Goal: Information Seeking & Learning: Learn about a topic

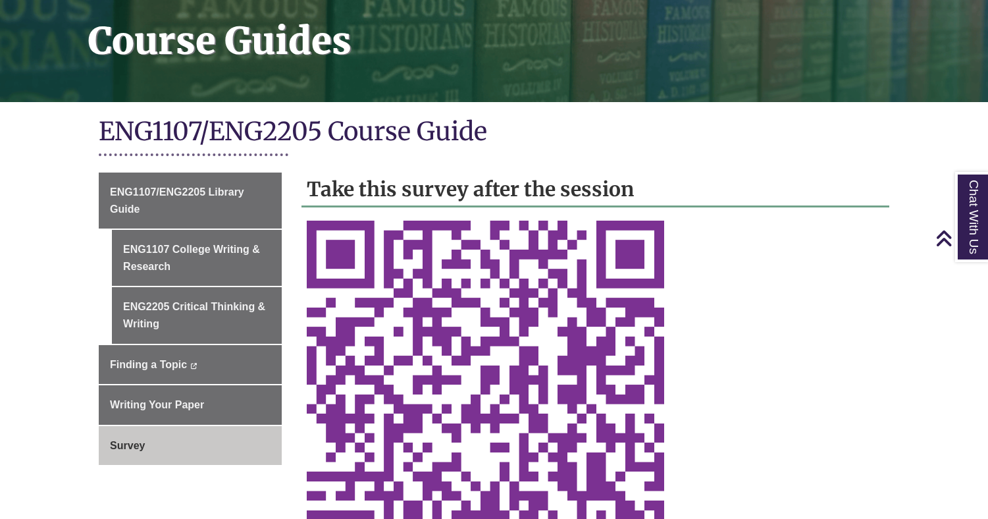
scroll to position [263, 0]
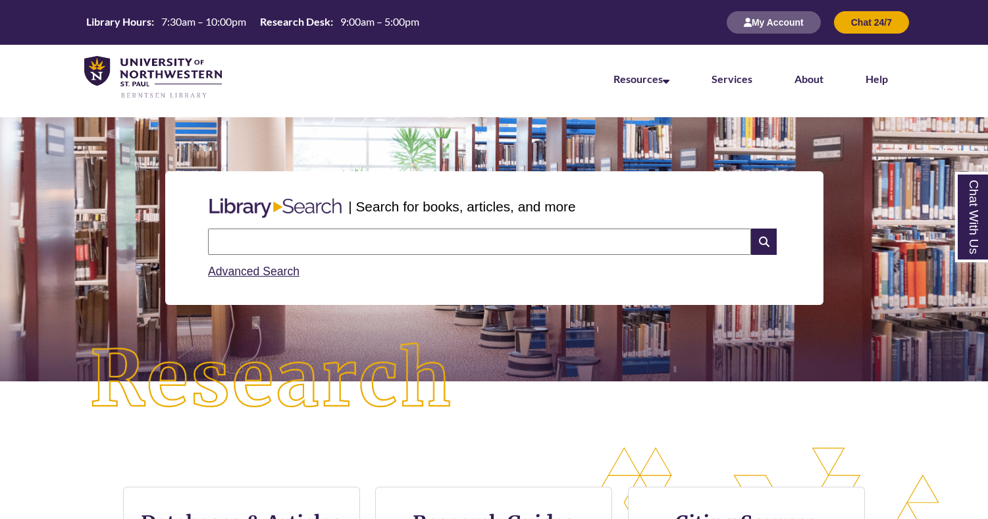
click at [586, 250] on input "text" at bounding box center [479, 241] width 543 height 26
click at [519, 74] on nav "Resources Find Resources Library Search Databases & Articles Interlibrary Loan …" at bounding box center [494, 78] width 988 height 66
click at [480, 247] on input "text" at bounding box center [479, 241] width 543 height 26
type input "**********"
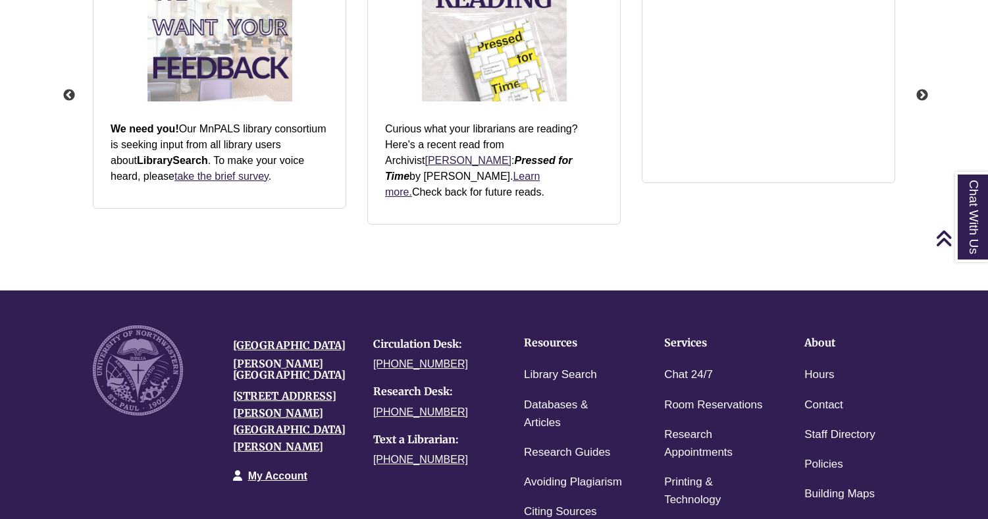
scroll to position [1791, 0]
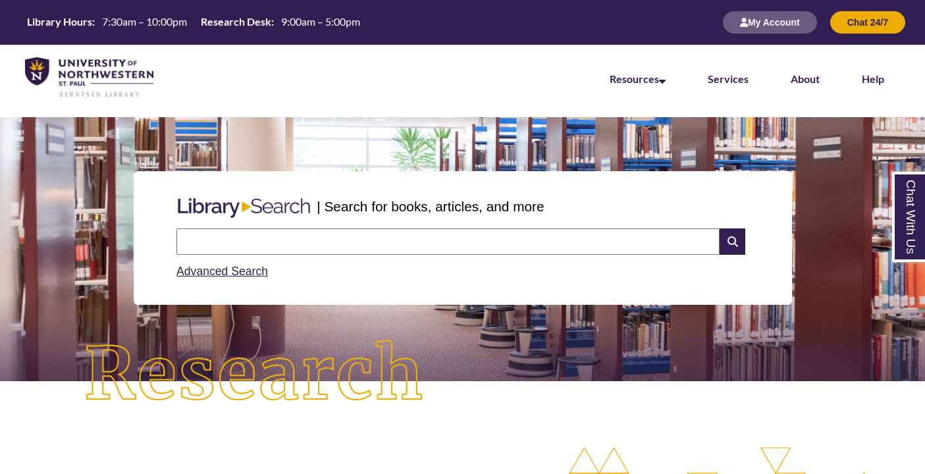
paste input "**********"
type input "**********"
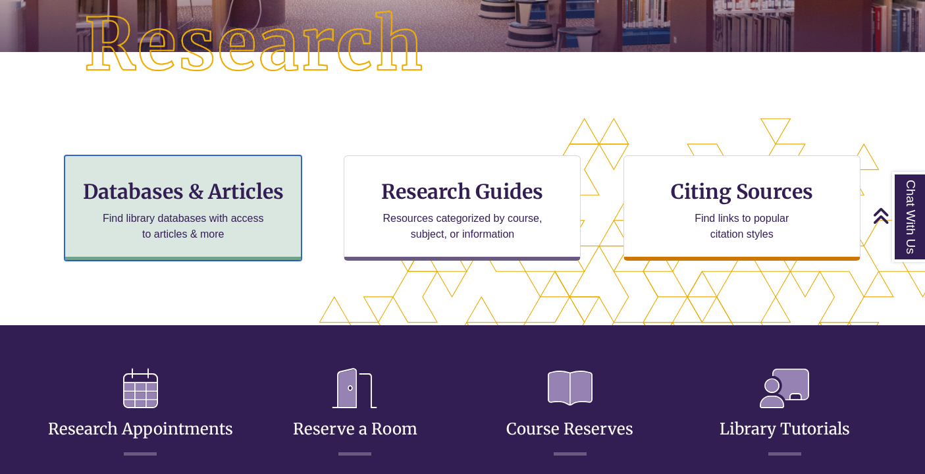
click at [277, 195] on h3 "Databases & Articles" at bounding box center [183, 191] width 215 height 25
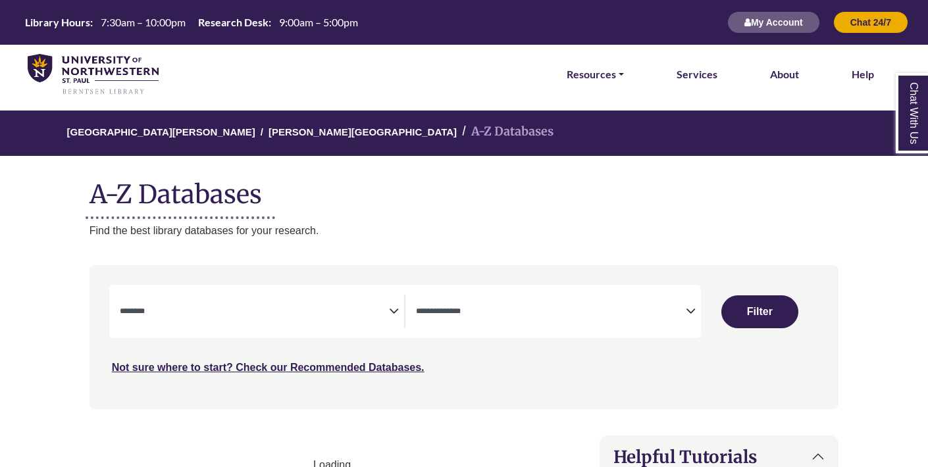
select select "Database Subject Filter"
select select "Database Types Filter"
select select "Database Subject Filter"
select select "Database Types Filter"
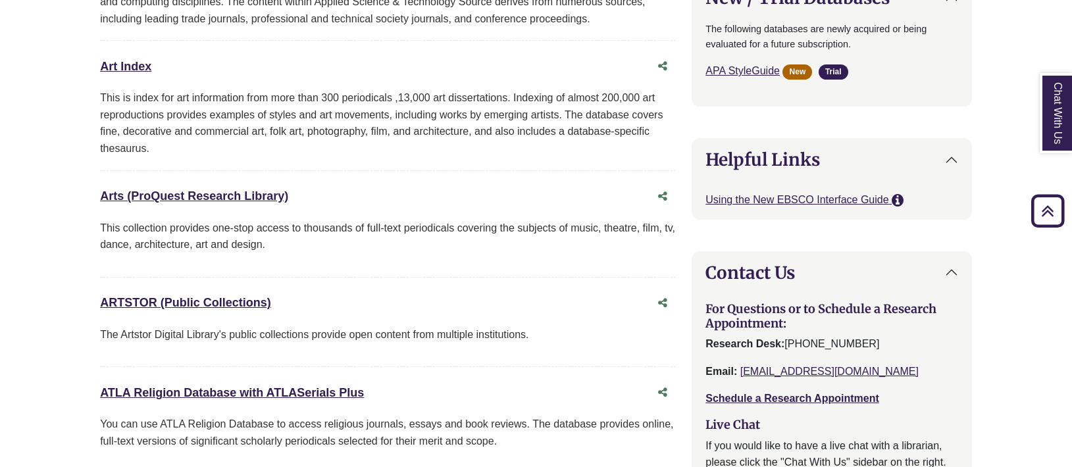
scroll to position [1250, 0]
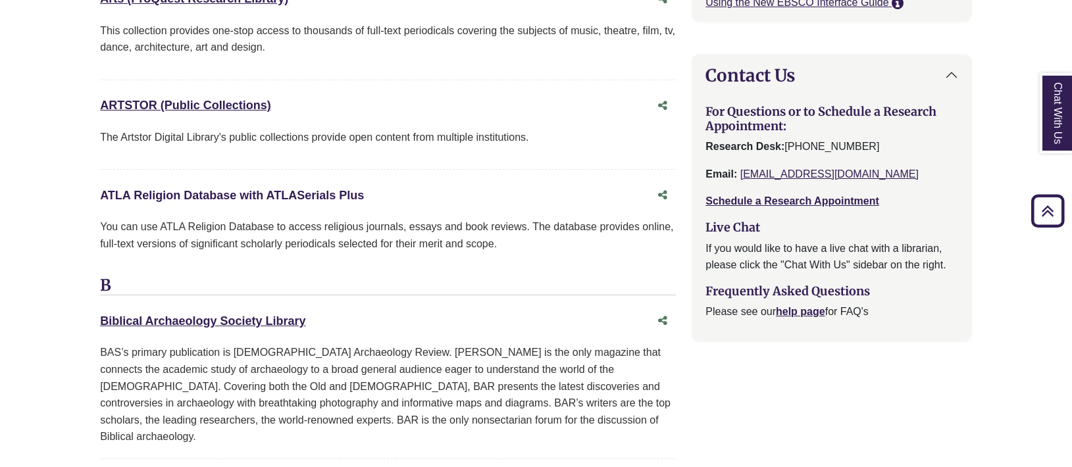
click at [204, 189] on link "ATLA Religion Database with ATLASerials Plus This link opens in a new window" at bounding box center [232, 195] width 264 height 13
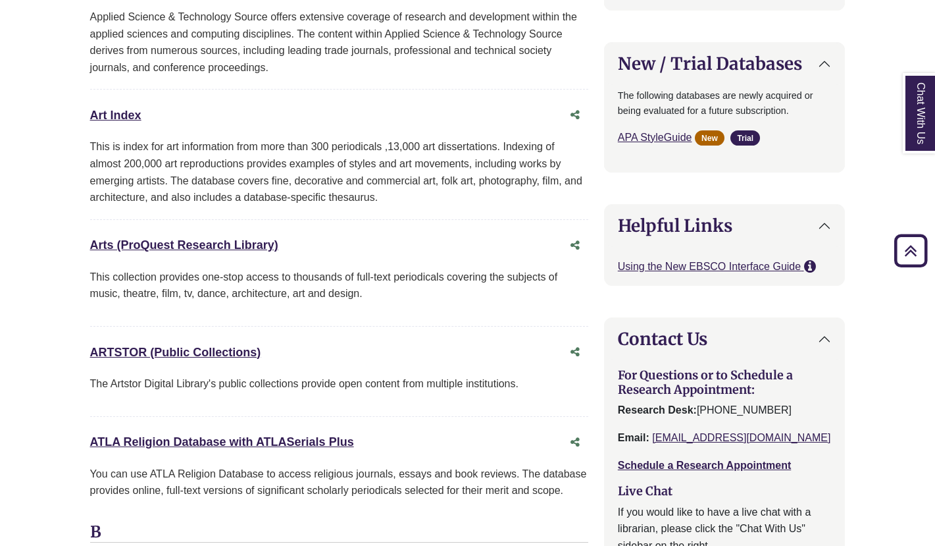
scroll to position [972, 0]
